Goal: Information Seeking & Learning: Learn about a topic

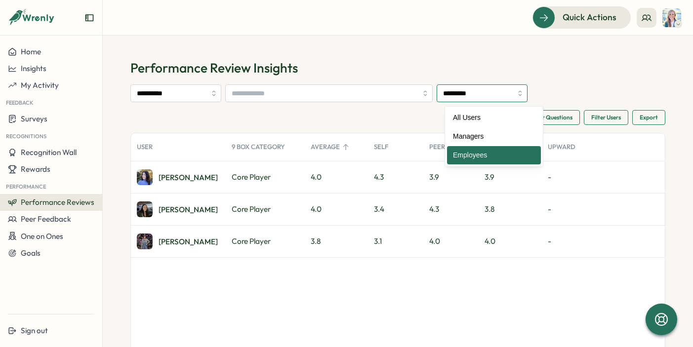
click at [502, 99] on input "*********" at bounding box center [482, 93] width 91 height 18
type input "*********"
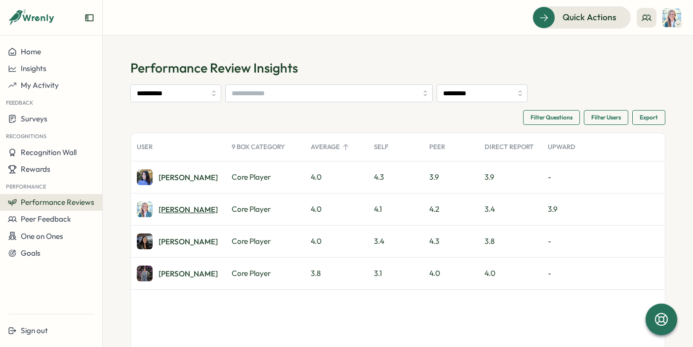
click at [181, 211] on div "Bonnie G." at bounding box center [188, 209] width 59 height 7
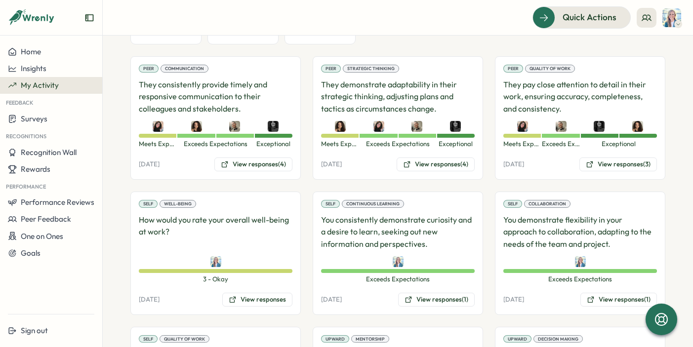
scroll to position [266, 0]
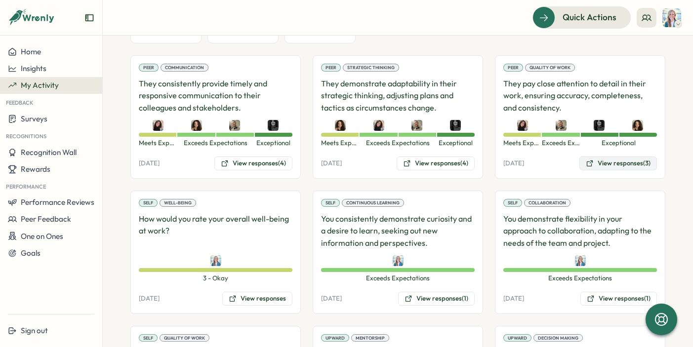
click at [611, 161] on button "View responses (3)" at bounding box center [619, 164] width 78 height 14
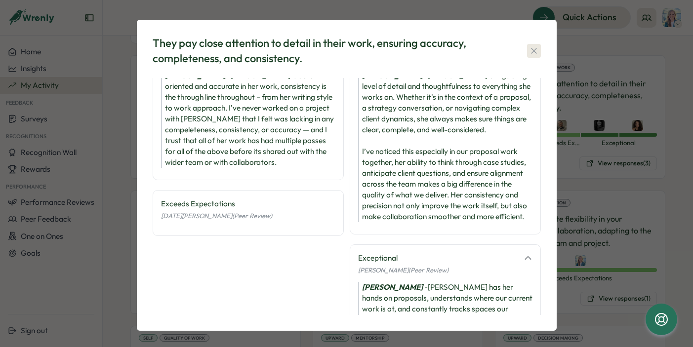
scroll to position [46, 0]
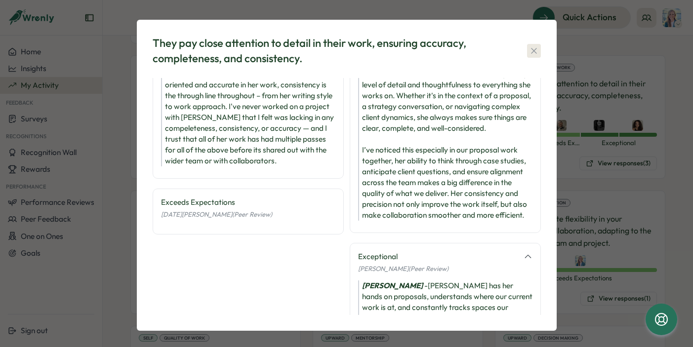
click at [535, 47] on icon "button" at bounding box center [534, 51] width 10 height 10
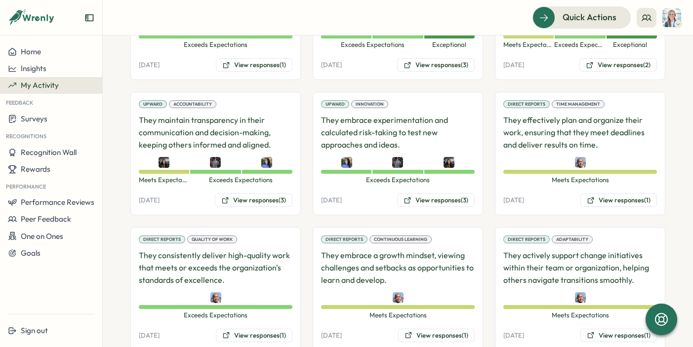
scroll to position [662, 0]
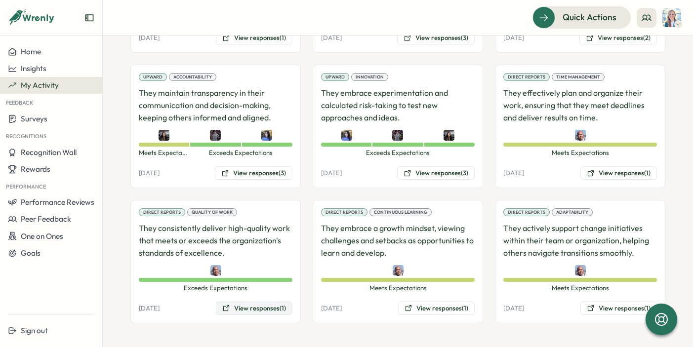
click at [250, 309] on button "View responses (1)" at bounding box center [254, 309] width 77 height 14
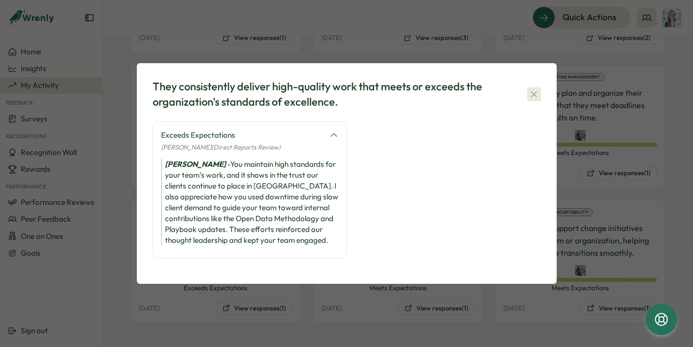
click at [538, 99] on icon "button" at bounding box center [534, 94] width 10 height 10
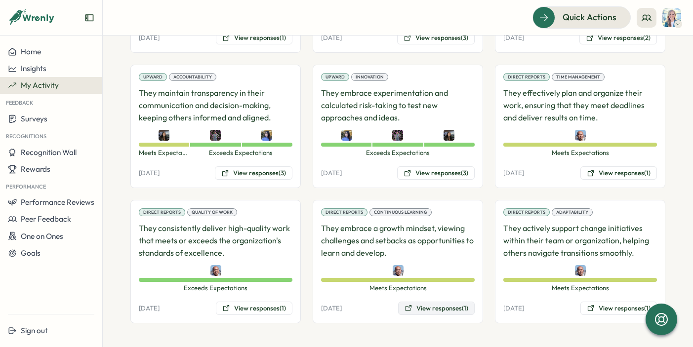
click at [442, 307] on button "View responses (1)" at bounding box center [436, 309] width 77 height 14
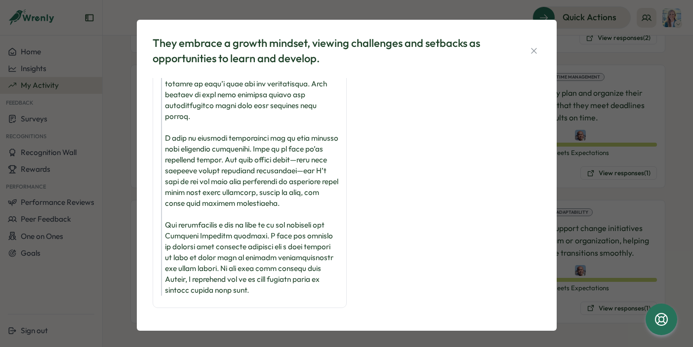
scroll to position [105, 0]
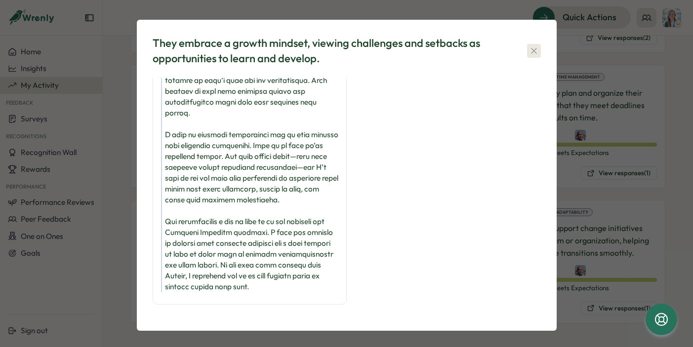
click at [530, 54] on icon "button" at bounding box center [534, 51] width 10 height 10
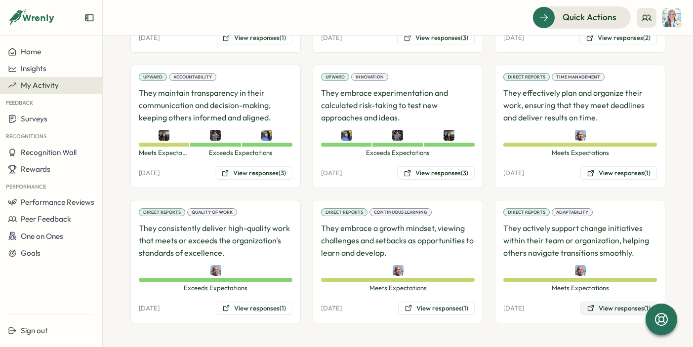
click at [591, 306] on button "View responses (1)" at bounding box center [619, 309] width 77 height 14
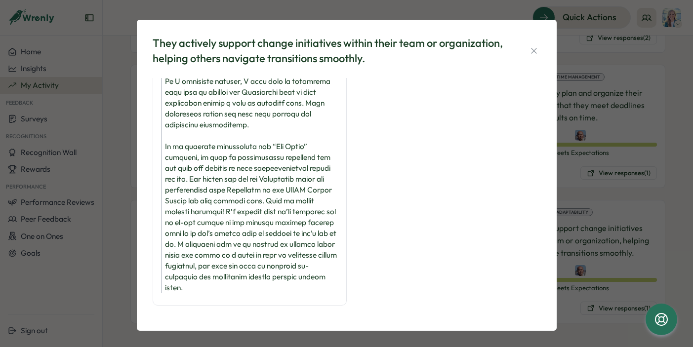
scroll to position [116, 0]
click at [529, 50] on icon "button" at bounding box center [534, 51] width 10 height 10
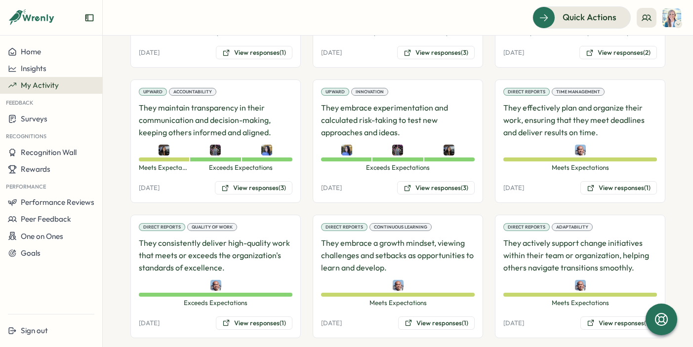
scroll to position [646, 0]
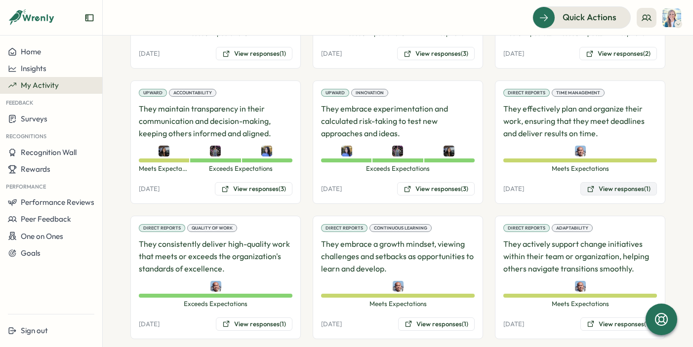
click at [616, 192] on button "View responses (1)" at bounding box center [619, 189] width 77 height 14
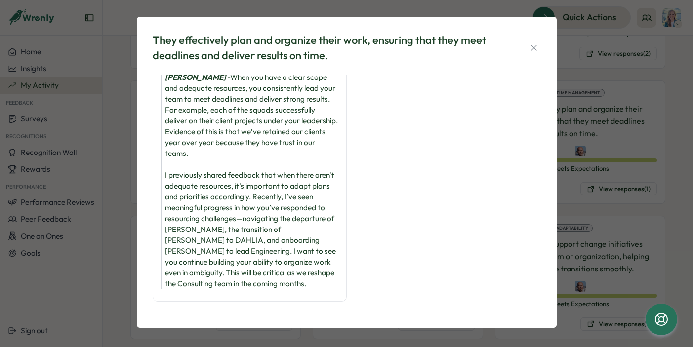
scroll to position [2, 0]
click at [531, 50] on icon "button" at bounding box center [534, 48] width 10 height 10
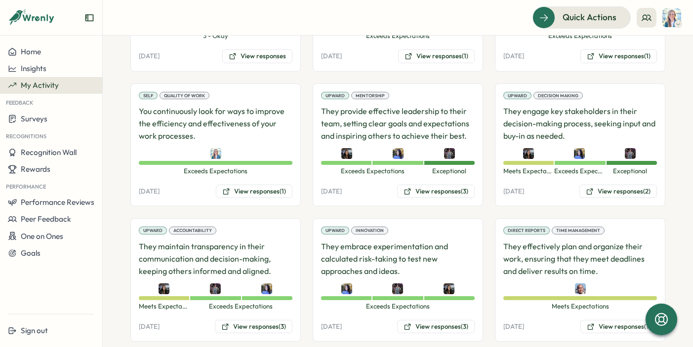
scroll to position [504, 0]
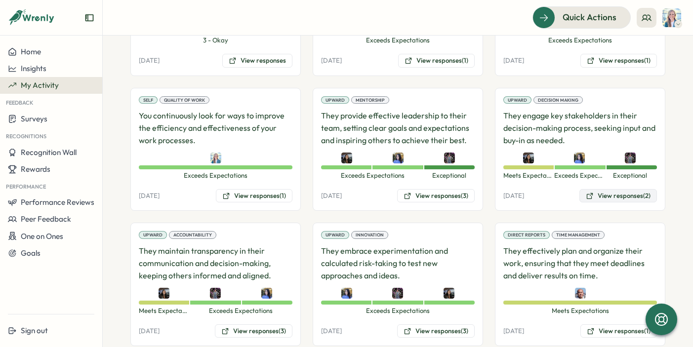
click at [604, 194] on button "View responses (2)" at bounding box center [619, 196] width 78 height 14
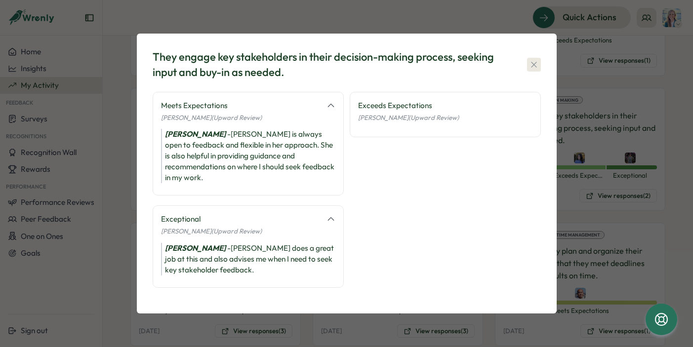
click at [537, 70] on icon "button" at bounding box center [534, 65] width 10 height 10
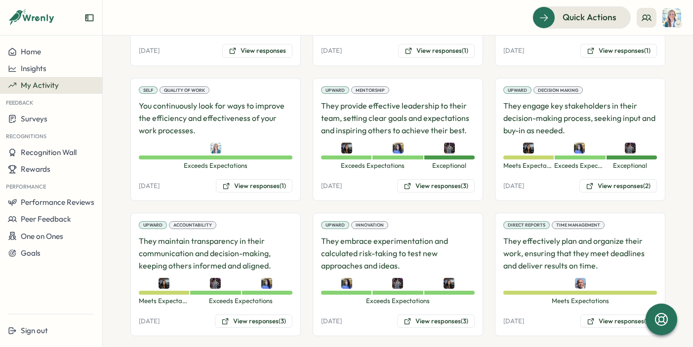
scroll to position [516, 0]
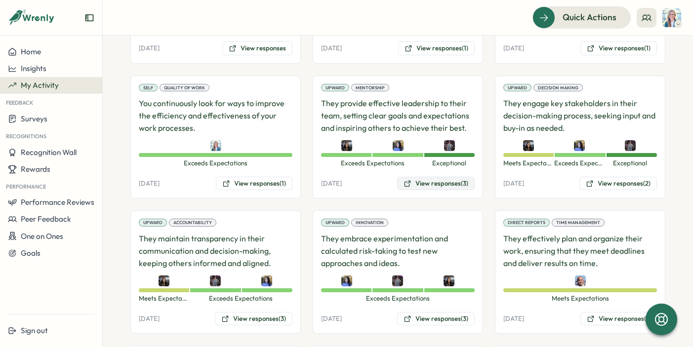
click at [442, 182] on button "View responses (3)" at bounding box center [436, 184] width 78 height 14
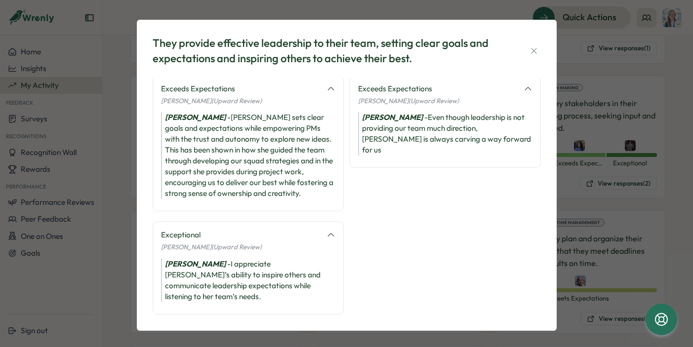
scroll to position [0, 0]
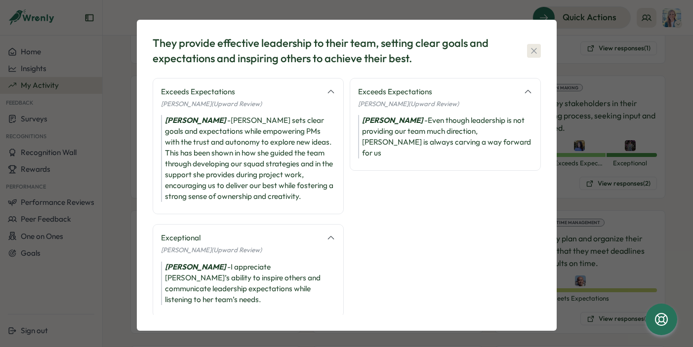
click at [537, 51] on button "button" at bounding box center [534, 51] width 14 height 14
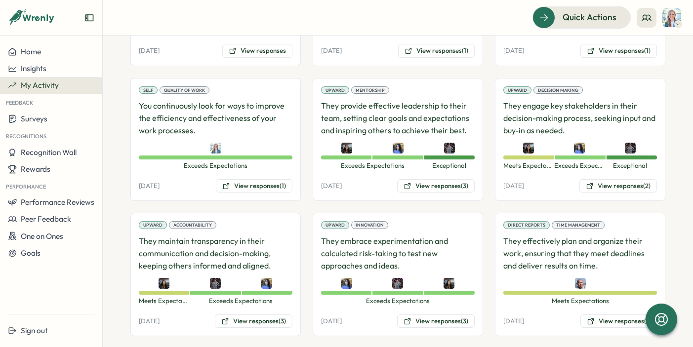
scroll to position [514, 0]
click at [263, 317] on button "View responses (3)" at bounding box center [254, 321] width 78 height 14
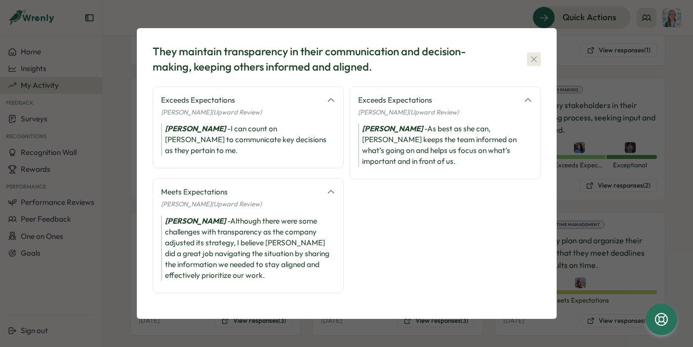
click at [533, 60] on icon "button" at bounding box center [534, 59] width 10 height 10
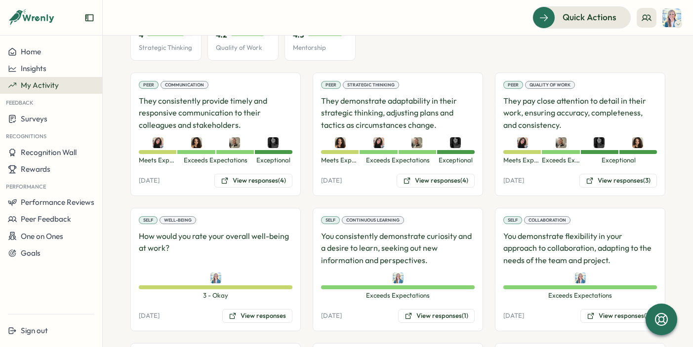
scroll to position [246, 0]
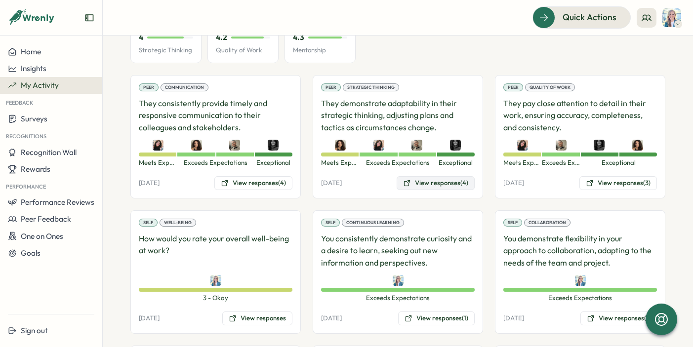
click at [437, 180] on button "View responses (4)" at bounding box center [436, 183] width 78 height 14
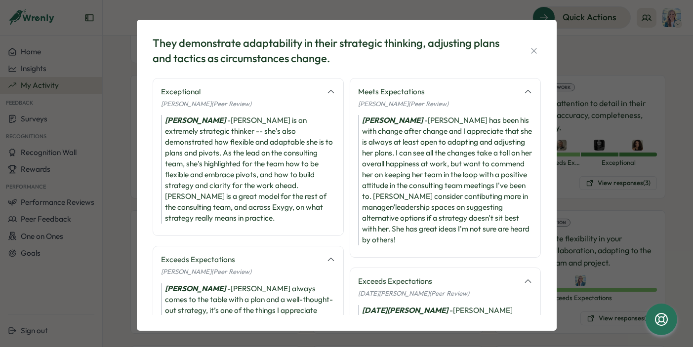
scroll to position [0, 0]
click at [531, 52] on icon "button" at bounding box center [533, 50] width 5 height 5
